Goal: Entertainment & Leisure: Consume media (video, audio)

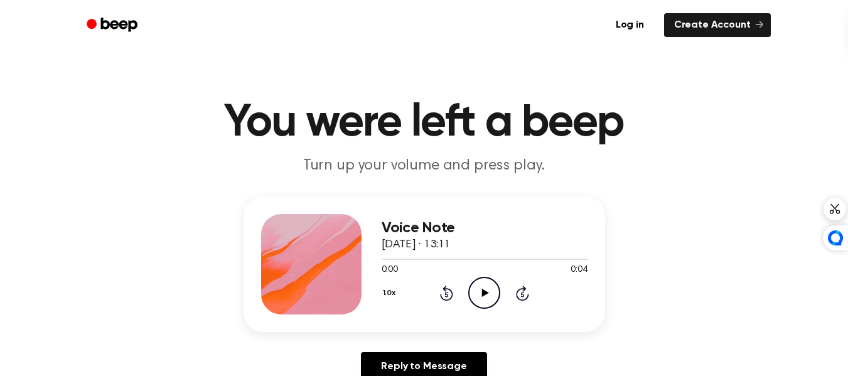
click at [493, 295] on icon "Play Audio" at bounding box center [484, 293] width 32 height 32
click at [482, 286] on icon "Play Audio" at bounding box center [484, 293] width 32 height 32
click at [485, 295] on icon at bounding box center [485, 293] width 7 height 8
click at [487, 288] on icon "Play Audio" at bounding box center [484, 293] width 32 height 32
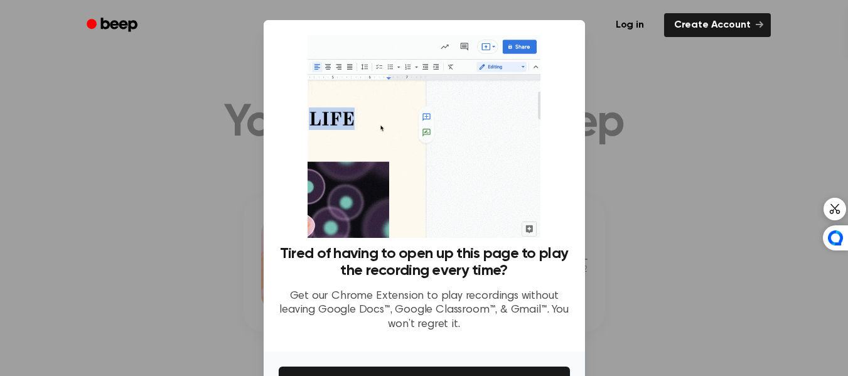
click at [648, 244] on div at bounding box center [424, 188] width 848 height 376
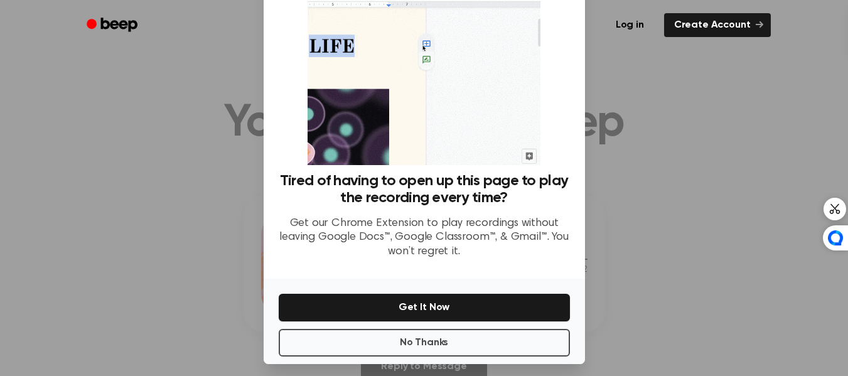
scroll to position [81, 0]
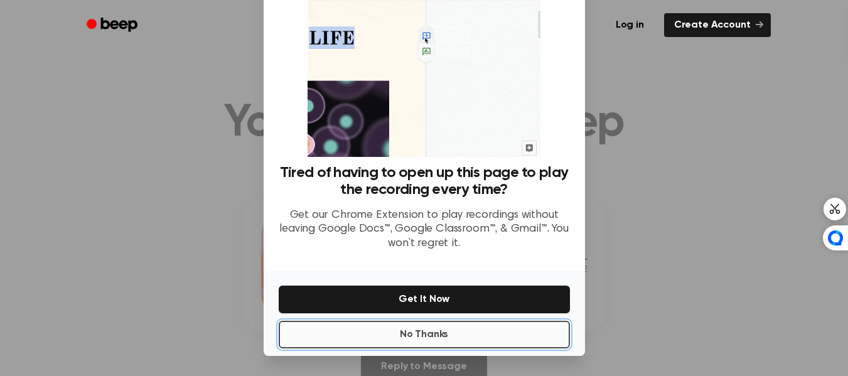
click at [379, 332] on button "No Thanks" at bounding box center [424, 335] width 291 height 28
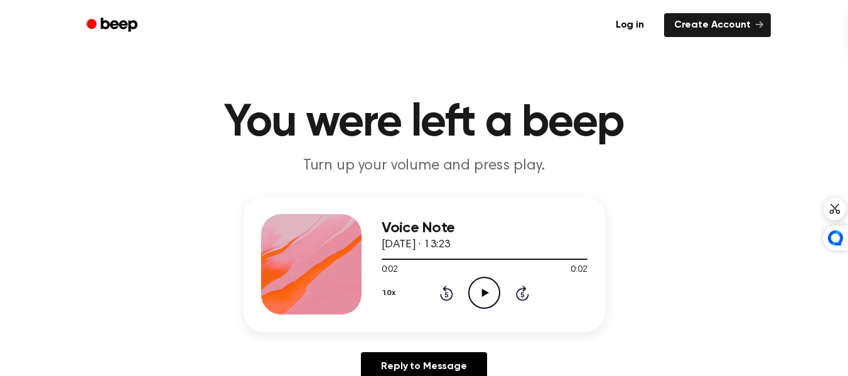
click at [478, 292] on icon "Play Audio" at bounding box center [484, 293] width 32 height 32
